Goal: Information Seeking & Learning: Check status

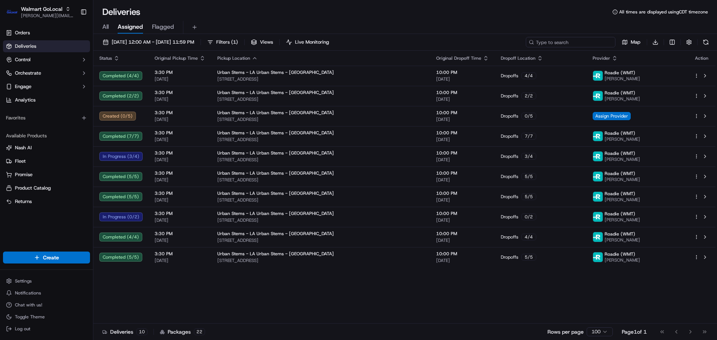
click at [600, 47] on input at bounding box center [571, 42] width 90 height 10
paste input "3540811-1"
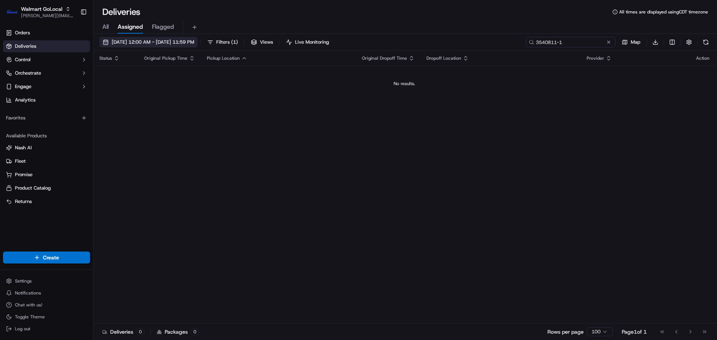
type input "3540811-1"
click at [145, 43] on span "[DATE] 12:00 AM - [DATE] 11:59 PM" at bounding box center [153, 42] width 83 height 7
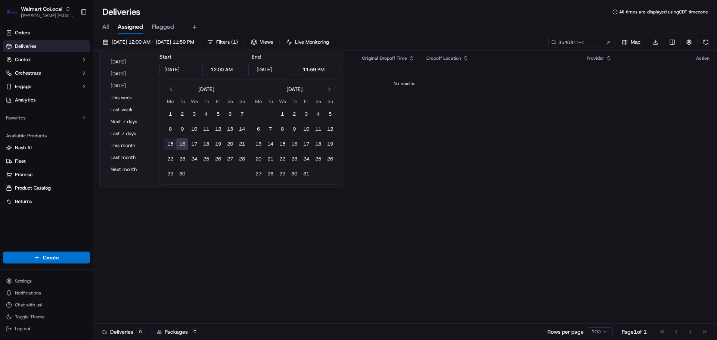
click at [170, 145] on button "15" at bounding box center [170, 144] width 12 height 12
type input "[DATE]"
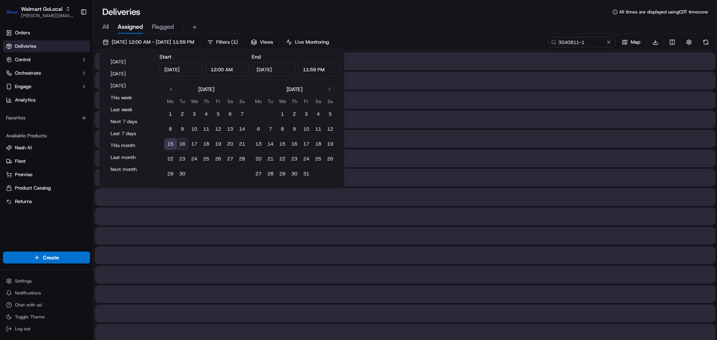
click at [184, 144] on button "16" at bounding box center [182, 144] width 12 height 12
type input "[DATE]"
click at [298, 14] on div "Deliveries All times are displayed using CDT timezone" at bounding box center [405, 12] width 624 height 12
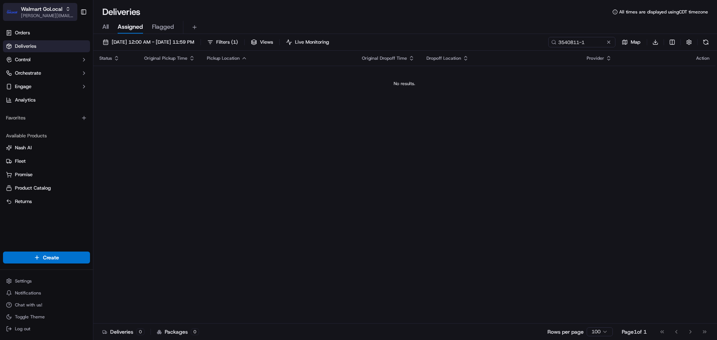
click at [49, 12] on span "Walmart GoLocal" at bounding box center [41, 8] width 41 height 7
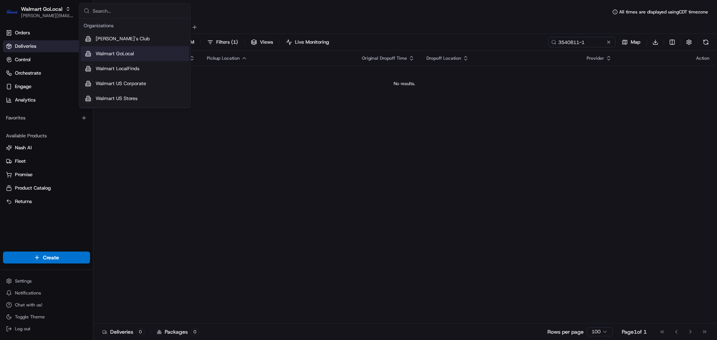
click at [131, 56] on span "Walmart GoLocal" at bounding box center [115, 53] width 38 height 7
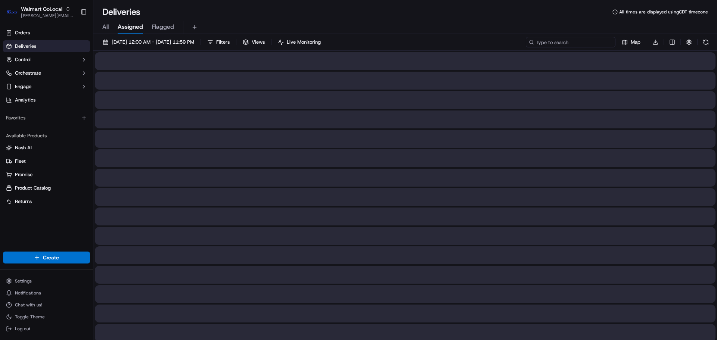
click at [584, 41] on input at bounding box center [571, 42] width 90 height 10
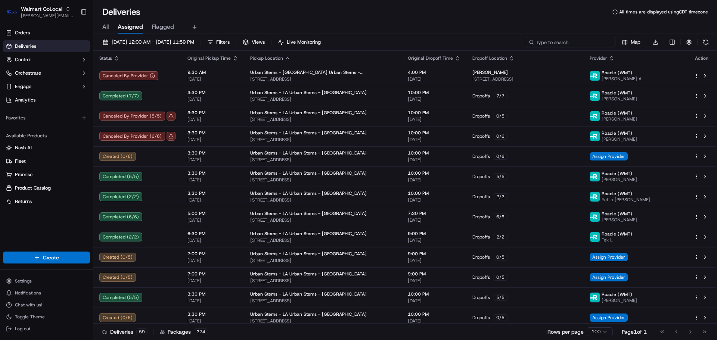
click at [572, 41] on input at bounding box center [571, 42] width 90 height 10
paste input "3540370-1"
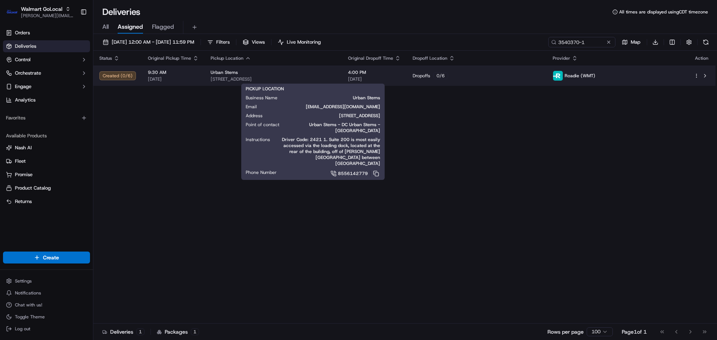
click at [323, 74] on div "Urban Stems" at bounding box center [274, 72] width 126 height 6
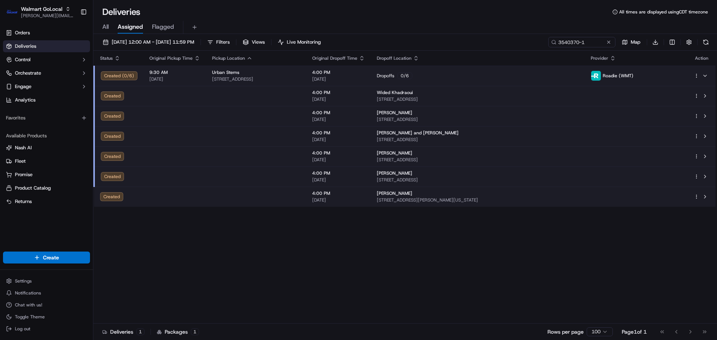
click at [259, 99] on td at bounding box center [256, 96] width 100 height 20
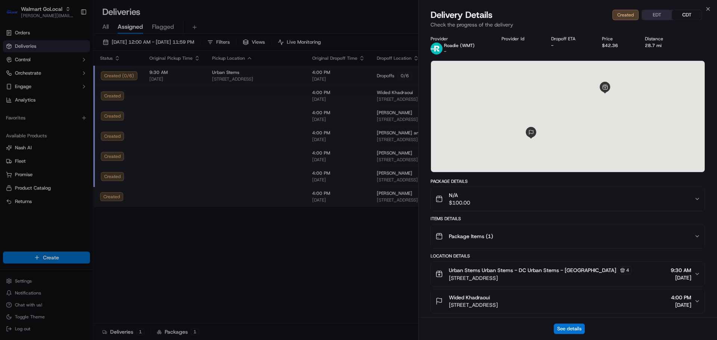
click at [566, 207] on button "N/A $100.00" at bounding box center [568, 199] width 274 height 24
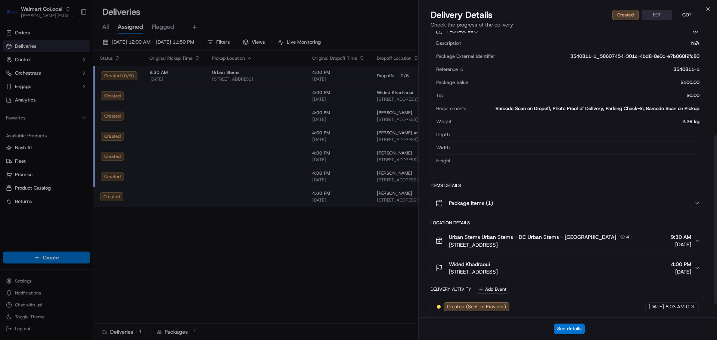
scroll to position [199, 0]
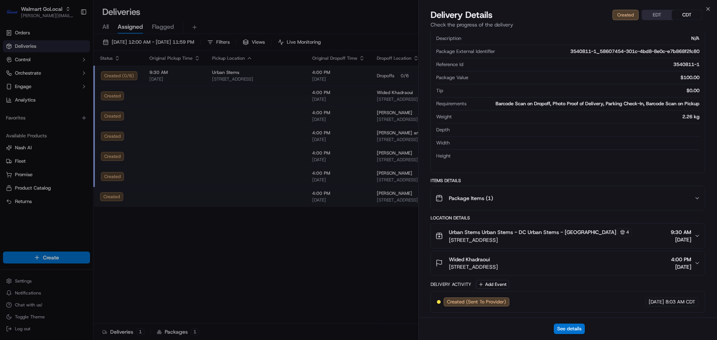
click at [498, 269] on span "[STREET_ADDRESS]" at bounding box center [473, 266] width 49 height 7
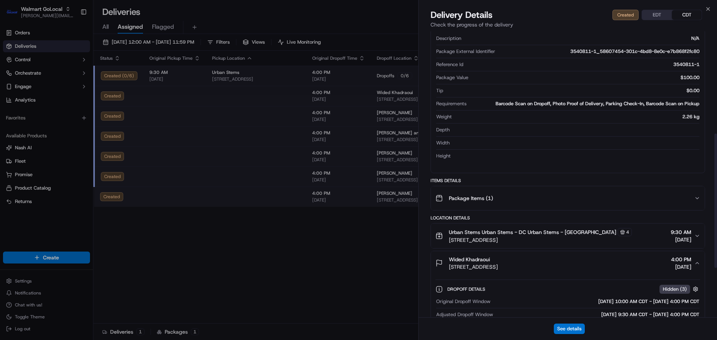
scroll to position [322, 0]
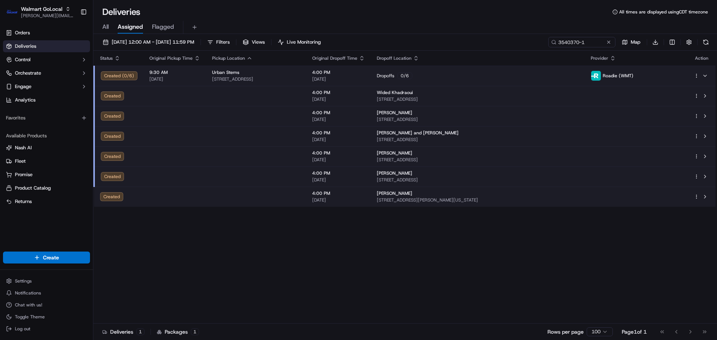
click at [232, 90] on td at bounding box center [256, 96] width 100 height 20
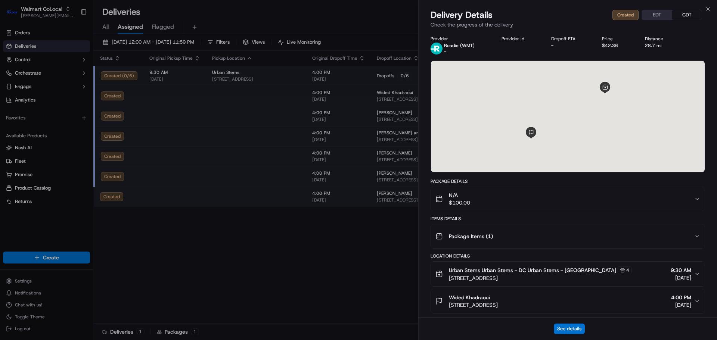
click at [495, 207] on button "N/A $100.00" at bounding box center [568, 199] width 274 height 24
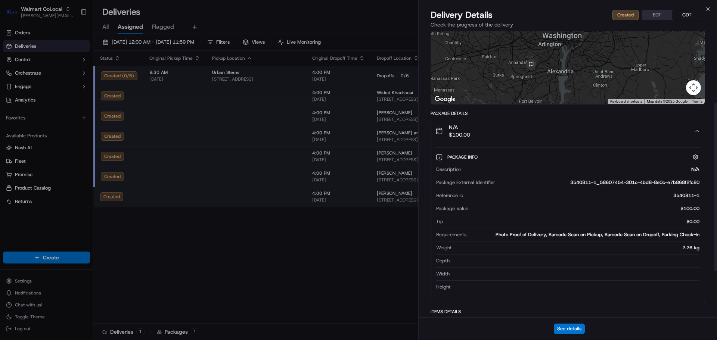
scroll to position [187, 0]
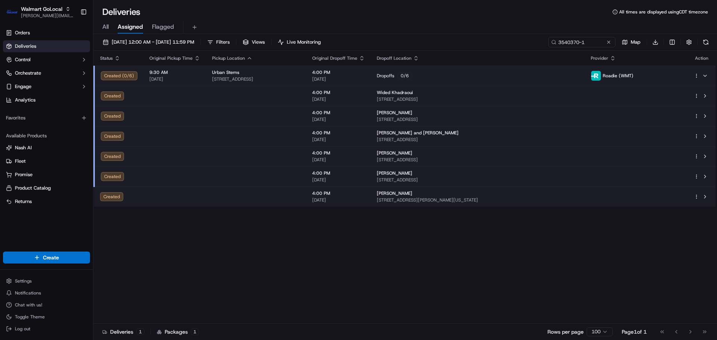
click at [220, 130] on td at bounding box center [256, 136] width 100 height 20
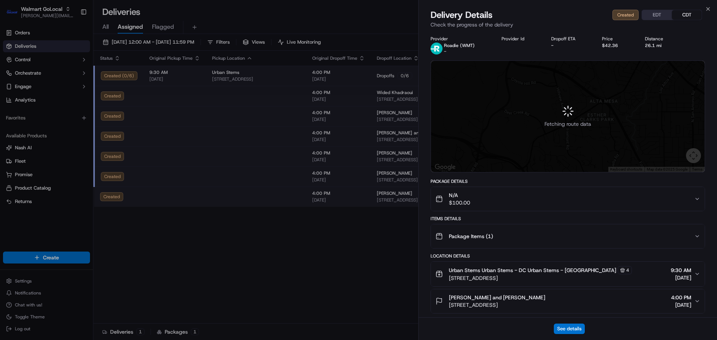
click at [488, 200] on div "N/A $100.00" at bounding box center [565, 199] width 259 height 15
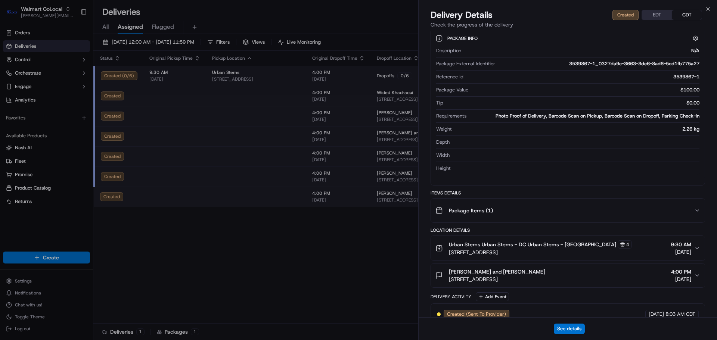
click at [503, 284] on button "[PERSON_NAME] and [PERSON_NAME] [STREET_ADDRESS] 4:00 PM [DATE]" at bounding box center [568, 276] width 274 height 24
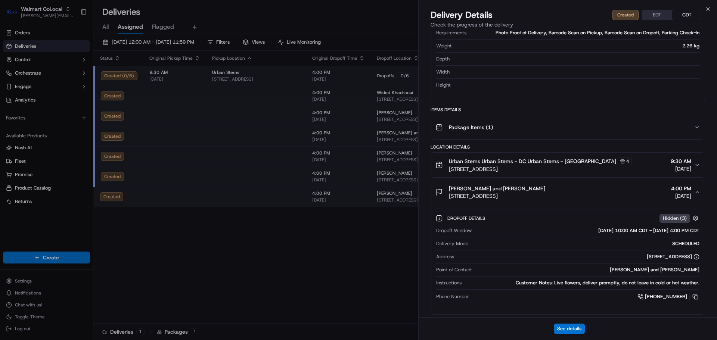
scroll to position [309, 0]
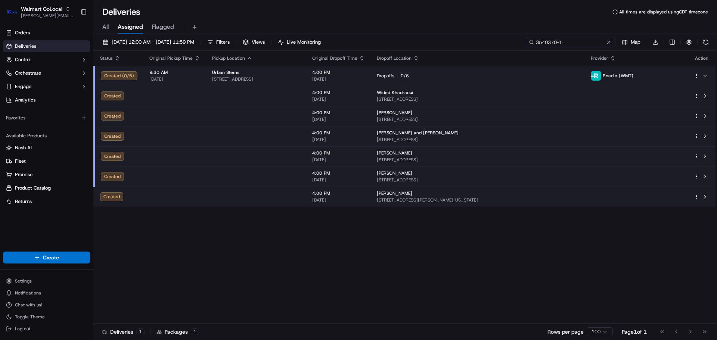
click at [597, 42] on input "3540370-1" at bounding box center [571, 42] width 90 height 10
paste input "889"
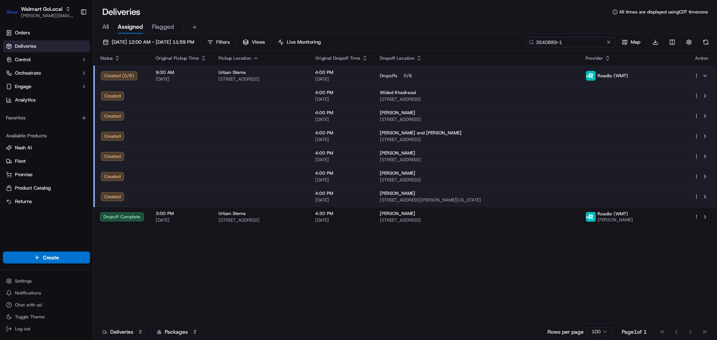
type input "3540889-1"
click at [238, 307] on div "Status Original Pickup Time Pickup Location Original Dropoff Time Dropoff Locat…" at bounding box center [404, 187] width 622 height 273
click at [293, 268] on div "Status Original Pickup Time Pickup Location Original Dropoff Time Dropoff Locat…" at bounding box center [404, 187] width 622 height 273
click at [20, 309] on button "Chat with us!" at bounding box center [46, 305] width 87 height 10
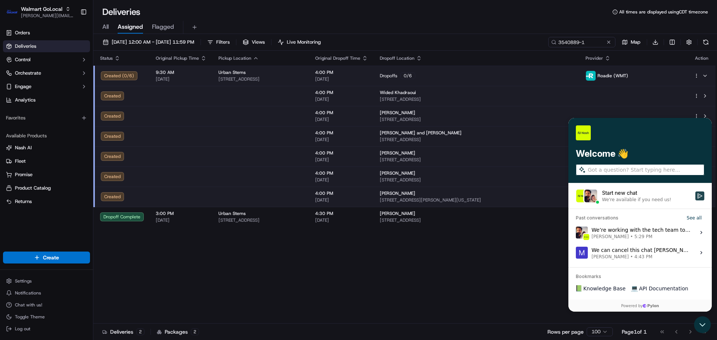
click at [698, 194] on icon "Start new chat" at bounding box center [700, 196] width 6 height 6
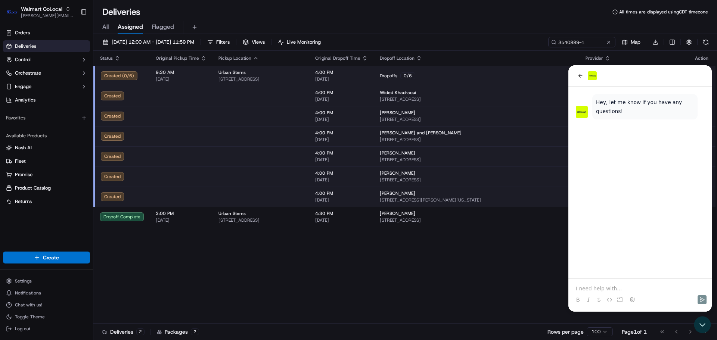
click at [598, 291] on p at bounding box center [640, 288] width 129 height 7
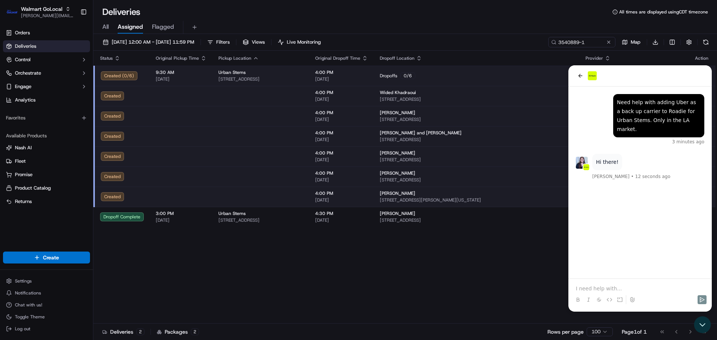
click at [596, 283] on div at bounding box center [640, 293] width 137 height 28
click at [595, 287] on p at bounding box center [640, 288] width 129 height 7
click at [155, 292] on div "Status Original Pickup Time Pickup Location Original Dropoff Time Dropoff Locat…" at bounding box center [404, 187] width 622 height 273
click at [621, 287] on p at bounding box center [640, 288] width 129 height 7
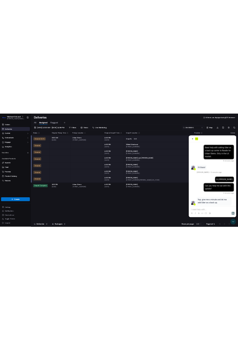
scroll to position [7, 0]
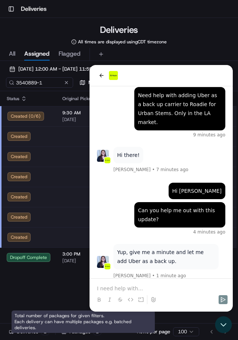
click at [161, 286] on p at bounding box center [161, 288] width 129 height 7
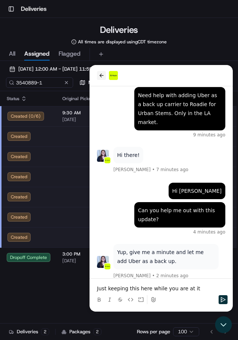
click at [100, 73] on icon "back" at bounding box center [102, 75] width 6 height 6
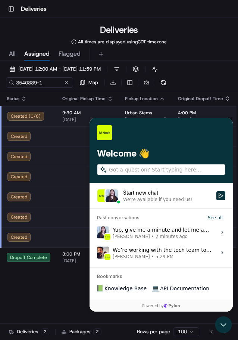
click at [135, 255] on span "[PERSON_NAME]" at bounding box center [131, 257] width 37 height 6
click at [97, 253] on button "View issue" at bounding box center [97, 253] width 0 height 0
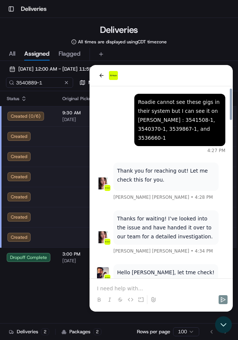
scroll to position [953, 0]
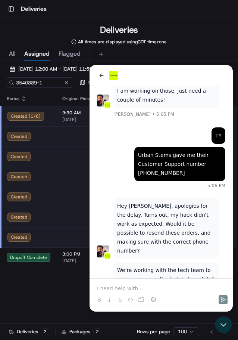
click at [135, 288] on p at bounding box center [161, 288] width 129 height 7
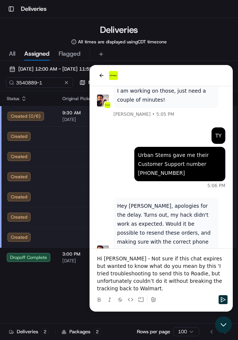
click at [207, 288] on p "Hi [PERSON_NAME] - Not sure if this chat expires but wanted to know what do you…" at bounding box center [161, 273] width 129 height 37
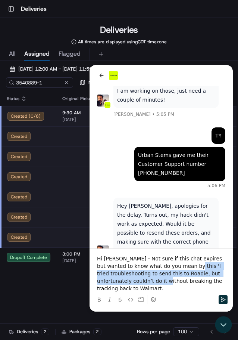
drag, startPoint x: 116, startPoint y: 288, endPoint x: 172, endPoint y: 275, distance: 57.6
click at [172, 275] on p "Hi [PERSON_NAME] - Not sure if this chat expires but wanted to know what do you…" at bounding box center [161, 273] width 129 height 37
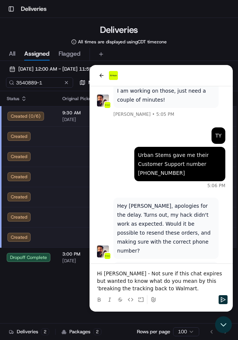
click at [152, 287] on p "Hi [PERSON_NAME] - Not sure if this chat expires but wanted to know what do you…" at bounding box center [161, 281] width 129 height 22
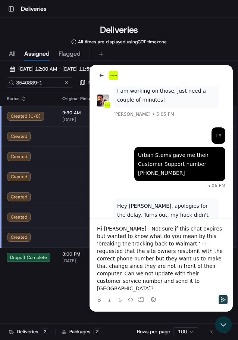
click at [219, 299] on button "Send" at bounding box center [223, 299] width 9 height 9
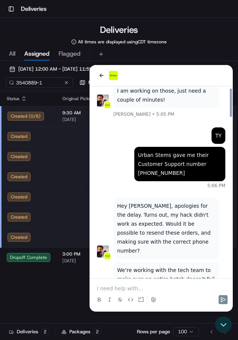
scroll to position [1075, 0]
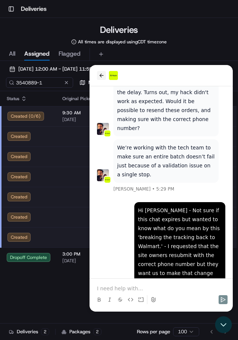
click at [102, 75] on icon "back" at bounding box center [102, 76] width 4 height 4
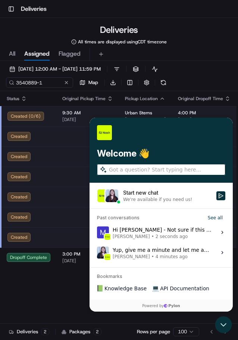
click at [136, 251] on div "Yup, give me a minute and let me add Uber as a back up. [PERSON_NAME] • 4 minut…" at bounding box center [162, 252] width 99 height 14
click at [97, 253] on button "View issue" at bounding box center [97, 253] width 0 height 0
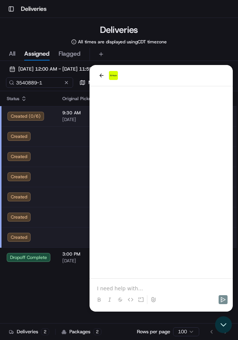
scroll to position [7, 0]
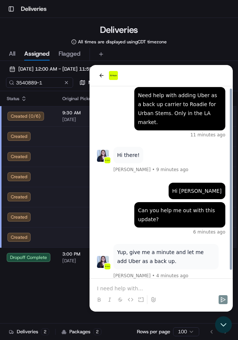
click at [129, 289] on p at bounding box center [161, 288] width 129 height 7
